Goal: Task Accomplishment & Management: Use online tool/utility

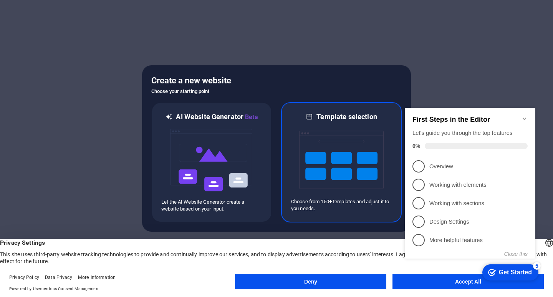
click at [381, 152] on img at bounding box center [341, 159] width 84 height 77
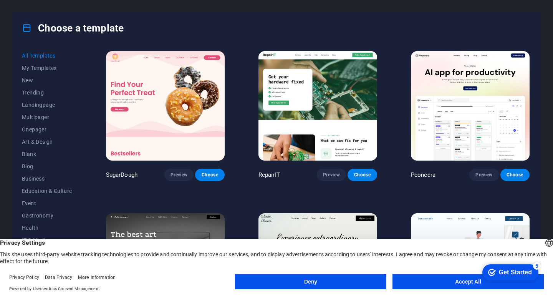
click at [471, 286] on button "Accept All" at bounding box center [467, 281] width 151 height 15
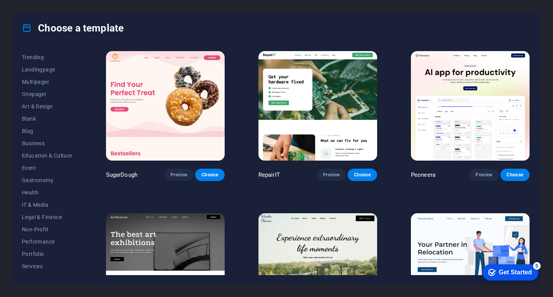
scroll to position [30, 0]
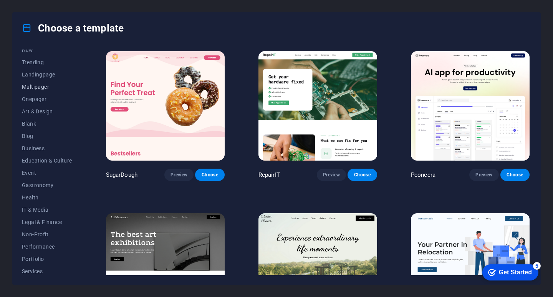
click at [51, 87] on span "Multipager" at bounding box center [47, 87] width 50 height 6
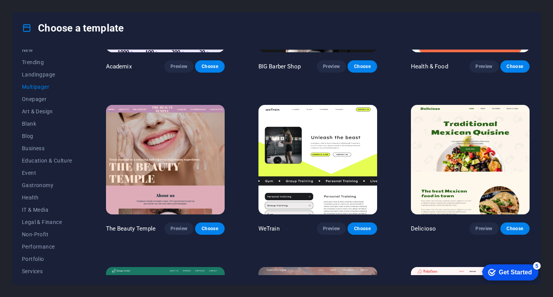
scroll to position [445, 0]
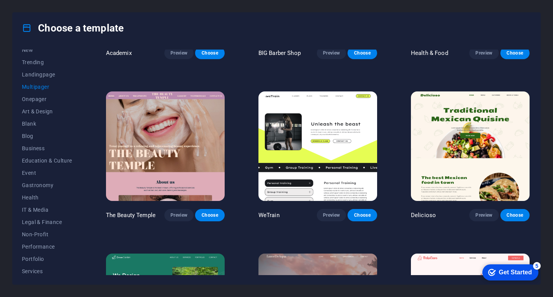
drag, startPoint x: 81, startPoint y: 98, endPoint x: 83, endPoint y: 65, distance: 33.1
click at [83, 65] on div "All Templates My Templates New Trending Landingpage Multipager Onepager Art & D…" at bounding box center [277, 163] width 528 height 241
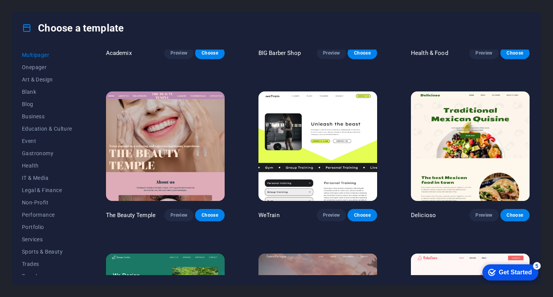
scroll to position [82, 0]
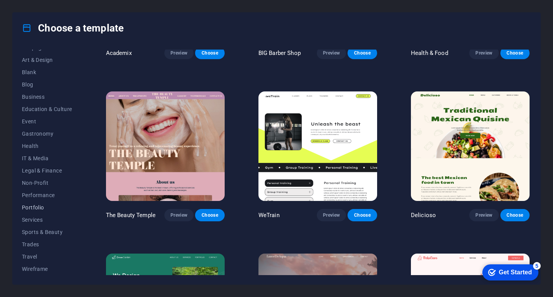
click at [38, 208] on span "Portfolio" at bounding box center [47, 207] width 50 height 6
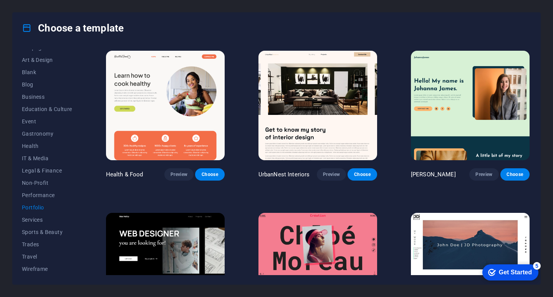
scroll to position [0, 0]
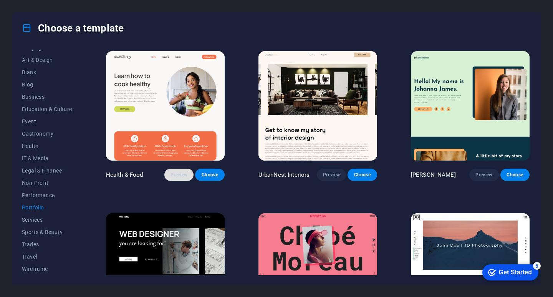
click at [189, 174] on button "Preview" at bounding box center [178, 175] width 29 height 12
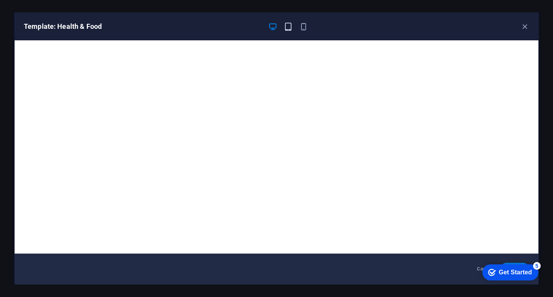
click at [286, 28] on icon "button" at bounding box center [288, 26] width 9 height 9
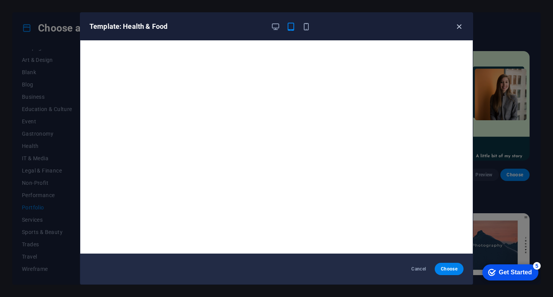
click at [459, 27] on icon "button" at bounding box center [459, 26] width 9 height 9
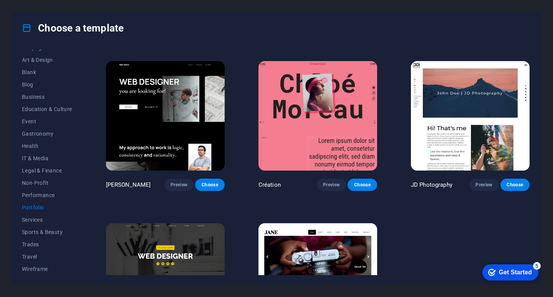
scroll to position [227, 0]
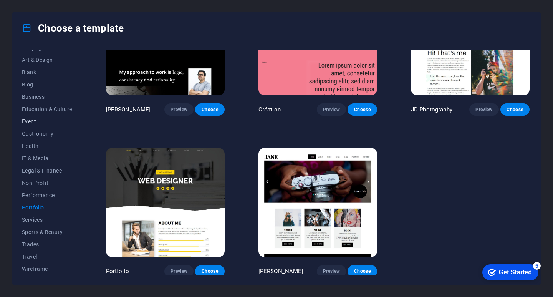
click at [26, 119] on span "Event" at bounding box center [47, 121] width 50 height 6
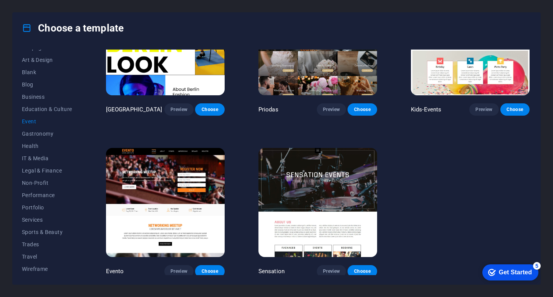
scroll to position [0, 0]
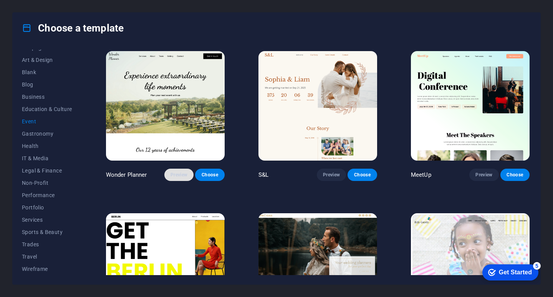
click at [179, 177] on span "Preview" at bounding box center [178, 175] width 17 height 6
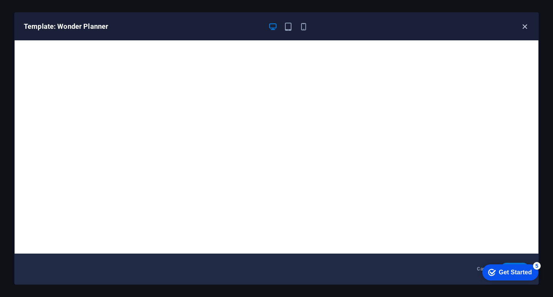
click at [524, 31] on icon "button" at bounding box center [524, 26] width 9 height 9
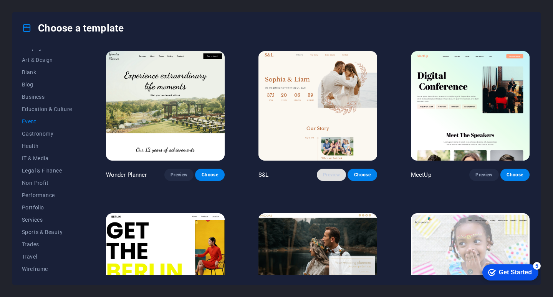
click at [339, 176] on button "Preview" at bounding box center [331, 175] width 29 height 12
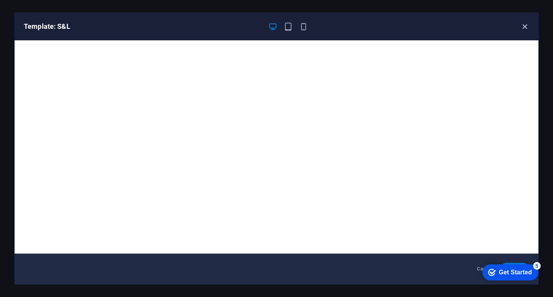
click at [524, 30] on icon "button" at bounding box center [524, 26] width 9 height 9
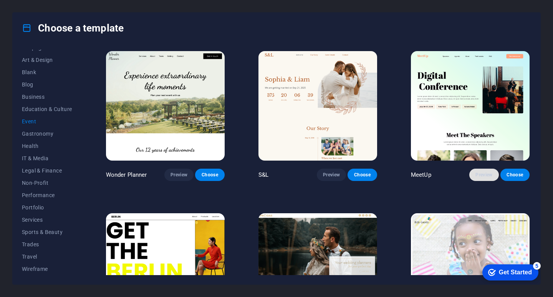
click at [487, 169] on button "Preview" at bounding box center [483, 175] width 29 height 12
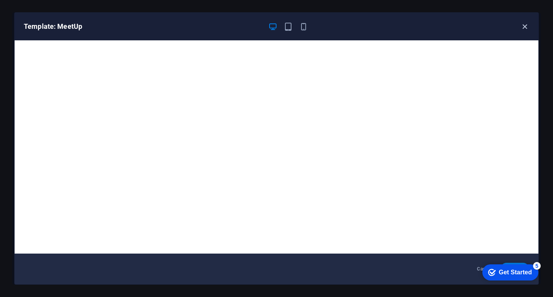
click at [524, 26] on icon "button" at bounding box center [524, 26] width 9 height 9
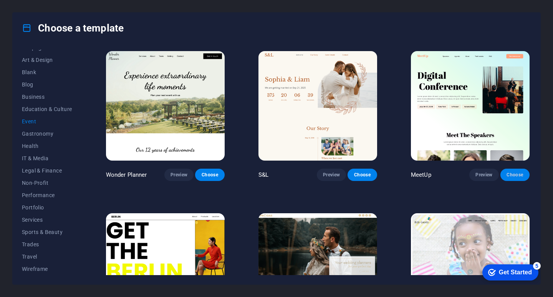
click at [520, 176] on span "Choose" at bounding box center [515, 175] width 17 height 6
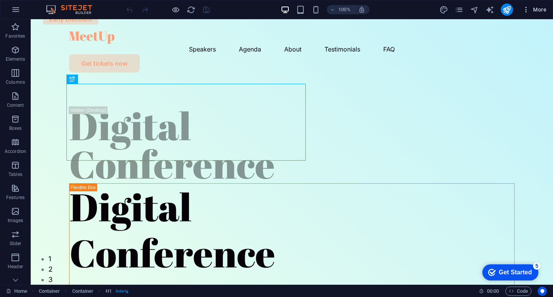
click at [535, 10] on span "More" at bounding box center [534, 10] width 24 height 8
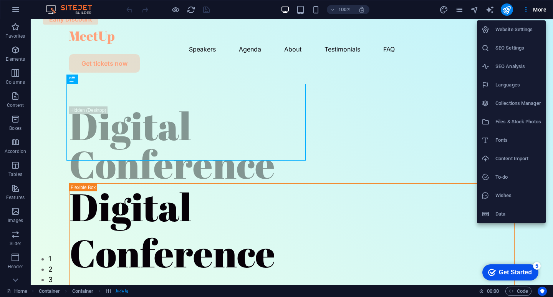
click at [492, 213] on div at bounding box center [489, 214] width 14 height 8
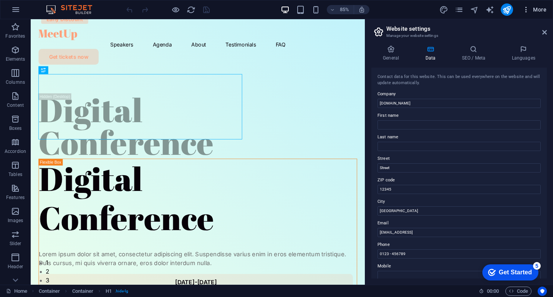
click at [535, 6] on span "More" at bounding box center [534, 10] width 24 height 8
